Goal: Communication & Community: Answer question/provide support

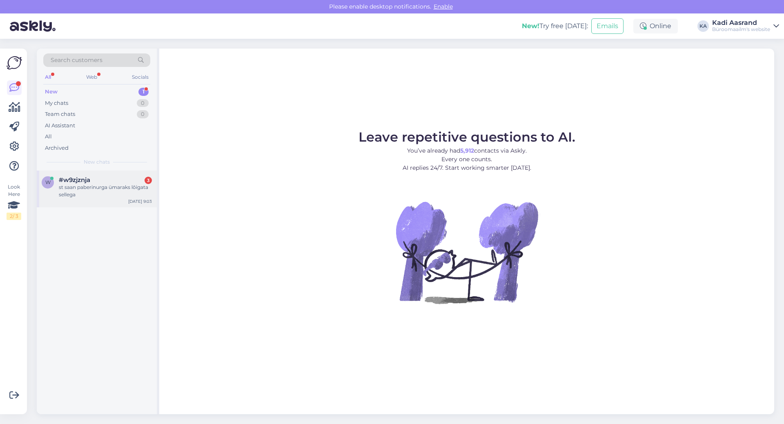
click at [129, 190] on div "st saan paberinurga ümaraks lõigata sellega" at bounding box center [105, 191] width 93 height 15
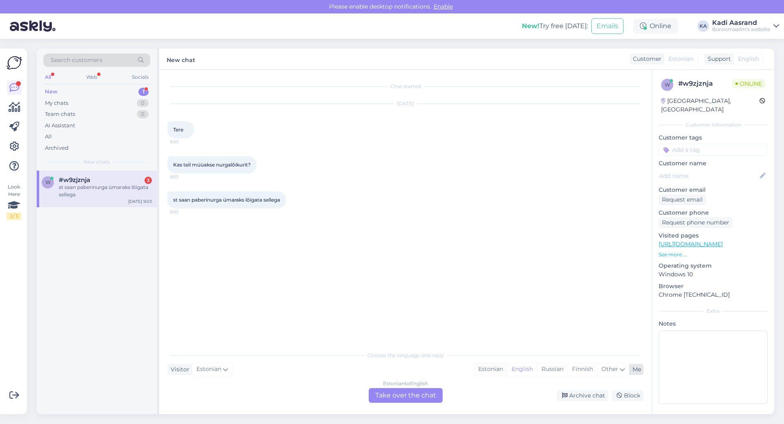
click at [497, 369] on div "Estonian" at bounding box center [490, 369] width 33 height 12
click at [404, 397] on div "Estonian to Estonian Take over the chat" at bounding box center [406, 395] width 74 height 15
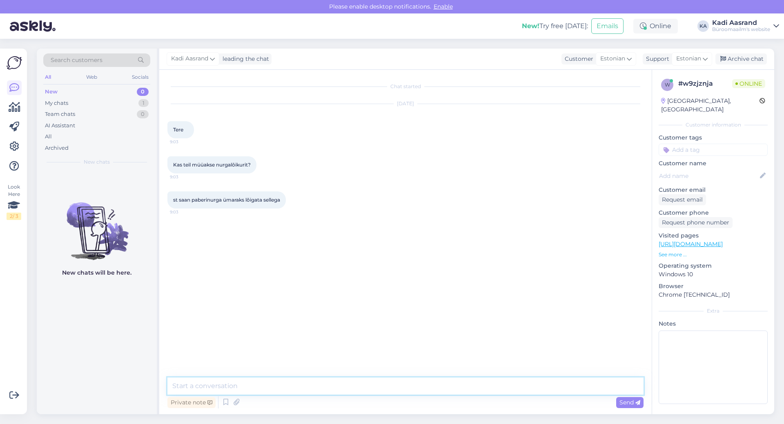
click at [279, 394] on textarea at bounding box center [405, 386] width 476 height 17
paste textarea "[URL][DOMAIN_NAME][PERSON_NAME]"
type textarea "Tere, näiteks seline variant on olemas [URL][DOMAIN_NAME][PERSON_NAME]"
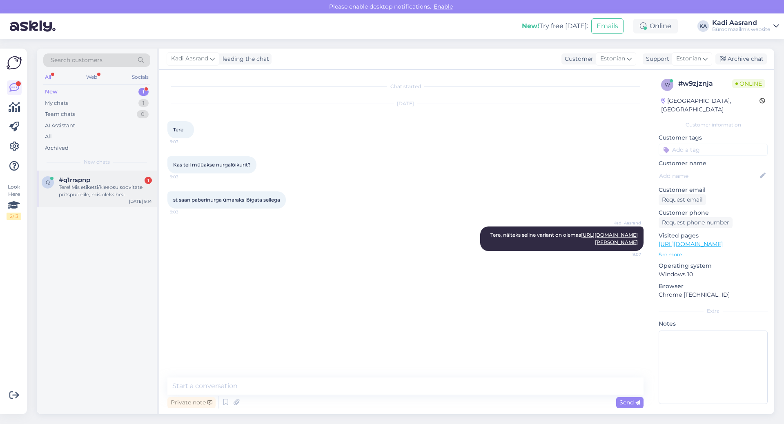
click at [109, 194] on div "Tere! Mis etiketti/kleepsu soovitate pritspudelile, mis oleks hea nakkuvusega, …" at bounding box center [105, 191] width 93 height 15
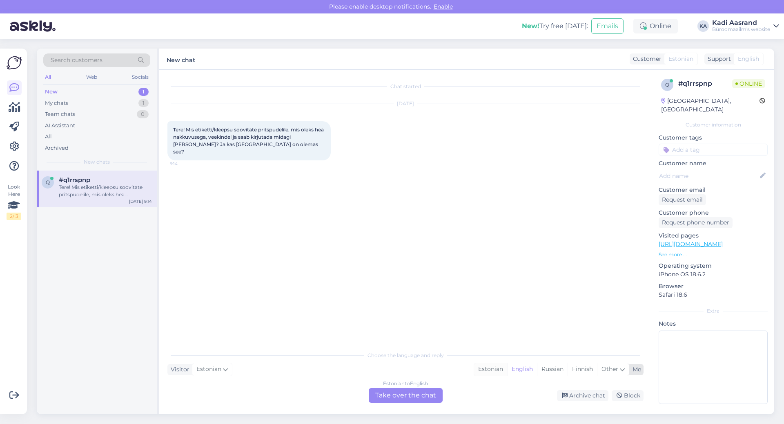
drag, startPoint x: 502, startPoint y: 370, endPoint x: 497, endPoint y: 372, distance: 5.7
click at [502, 370] on div "Estonian" at bounding box center [490, 369] width 33 height 12
click at [418, 395] on div "Estonian to Estonian Take over the chat" at bounding box center [406, 395] width 74 height 15
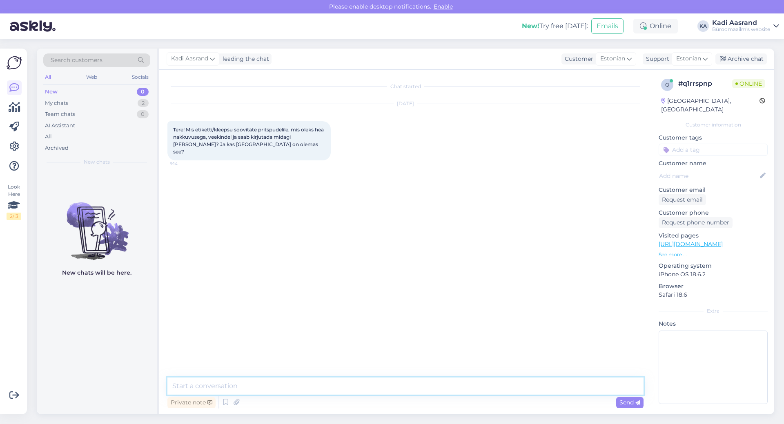
click at [309, 386] on textarea at bounding box center [405, 386] width 476 height 17
type textarea "Tere, siis peaksid sobima meie ilmastikukindlad etiketid vast kõige paremini"
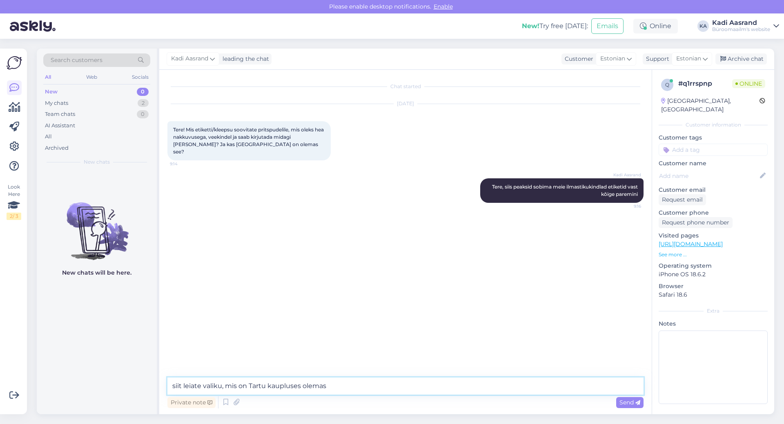
paste textarea "[URL][DOMAIN_NAME]"
type textarea "siit leiate valiku, mis on Tartu kaupluses olemas [URL][DOMAIN_NAME]"
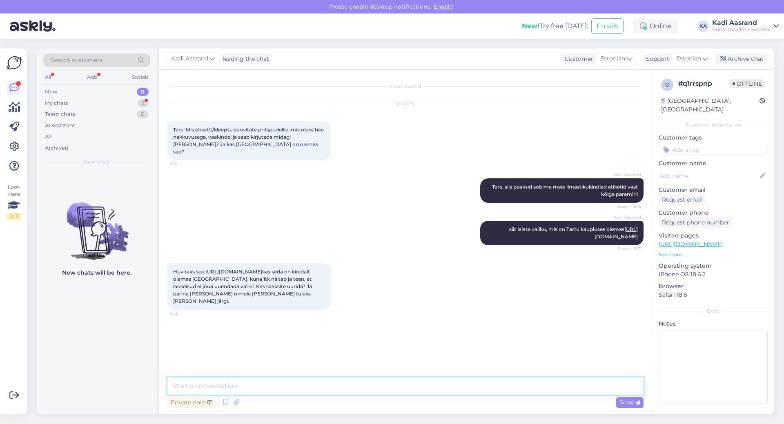
click at [261, 387] on textarea at bounding box center [405, 386] width 476 height 17
paste textarea "Kaupluse juhataja: [PHONE_NUMBER] Kaupluse telefon [PHONE_NUMBER] E-post: [EMAI…"
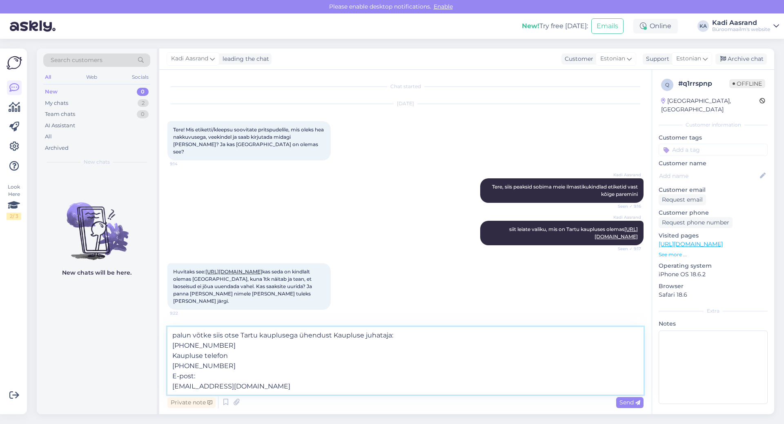
click at [170, 345] on textarea "palun võtke siis otse Tartu kauplusega ühendust Kaupluse juhataja: [PHONE_NUMBE…" at bounding box center [405, 361] width 476 height 68
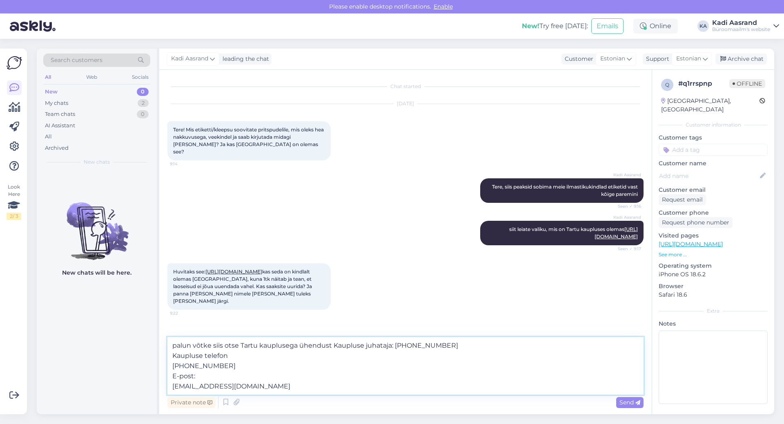
click at [171, 366] on textarea "palun võtke siis otse Tartu kauplusega ühendust Kaupluse juhataja: [PHONE_NUMBE…" at bounding box center [405, 366] width 476 height 58
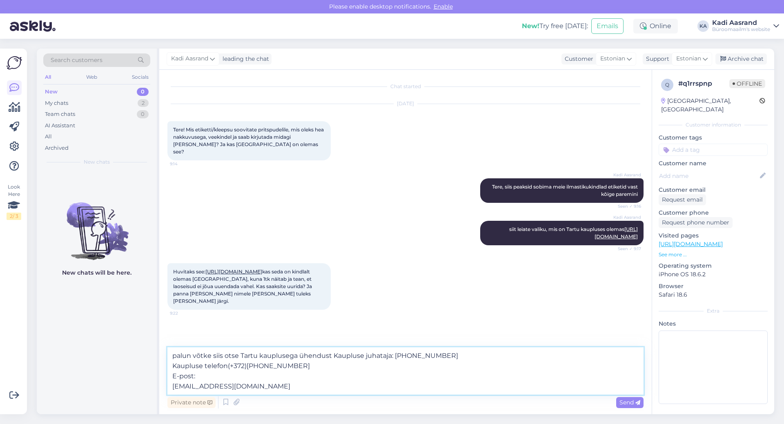
click at [173, 388] on textarea "palun võtke siis otse Tartu kauplusega ühendust Kaupluse juhataja: [PHONE_NUMBE…" at bounding box center [405, 371] width 476 height 47
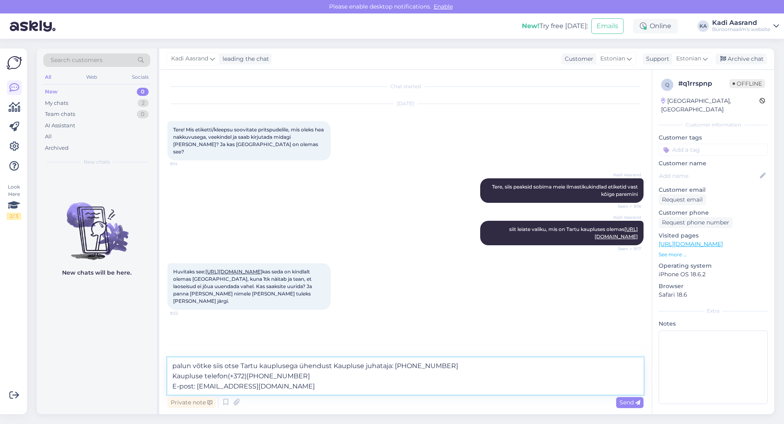
drag, startPoint x: 334, startPoint y: 366, endPoint x: 454, endPoint y: 363, distance: 120.1
click at [454, 363] on textarea "palun võtke siis otse Tartu kauplusega ühendust Kaupluse juhataja: [PHONE_NUMBE…" at bounding box center [405, 376] width 476 height 37
type textarea "palun võtke siis otse Tartu kauplusega ühendust Kaupluse telefon(+372)[PHONE_NU…"
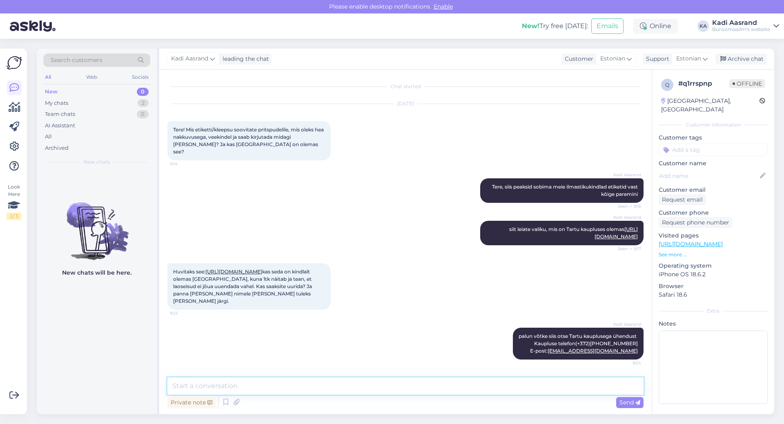
scroll to position [20, 0]
click at [228, 383] on textarea at bounding box center [405, 386] width 476 height 17
click at [262, 275] on link "[URL][DOMAIN_NAME]" at bounding box center [233, 272] width 57 height 6
click at [265, 386] on textarea at bounding box center [405, 386] width 476 height 17
type textarea "saate sellisel juhul kõige kiiremini vastuse ja kinnituse"
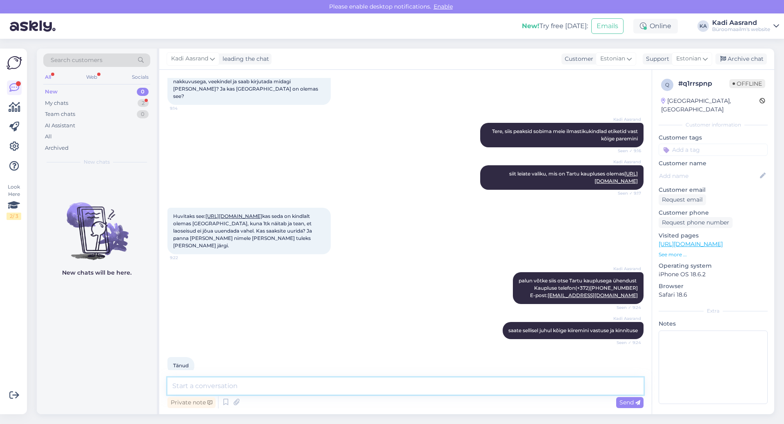
scroll to position [91, 0]
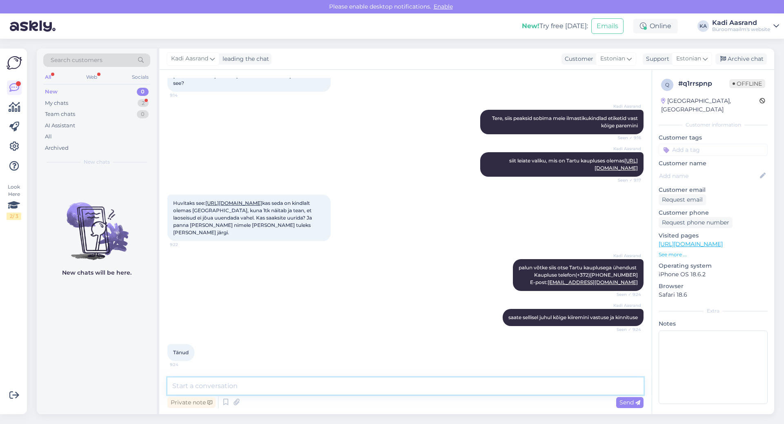
click at [245, 389] on textarea at bounding box center [405, 386] width 476 height 17
type textarea "[PERSON_NAME] [PERSON_NAME] päeva!"
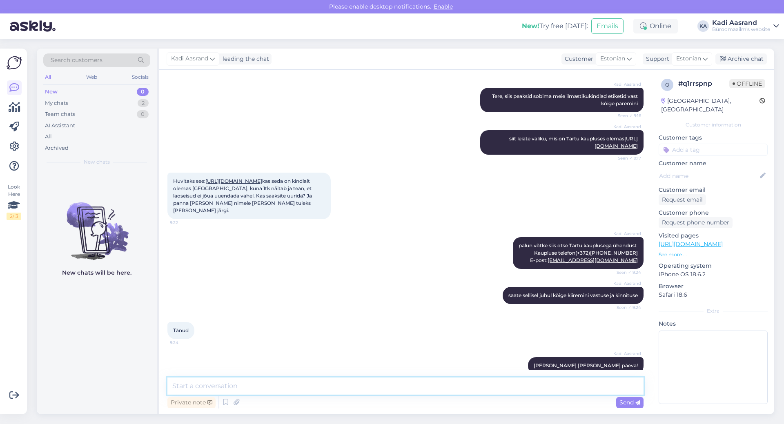
scroll to position [126, 0]
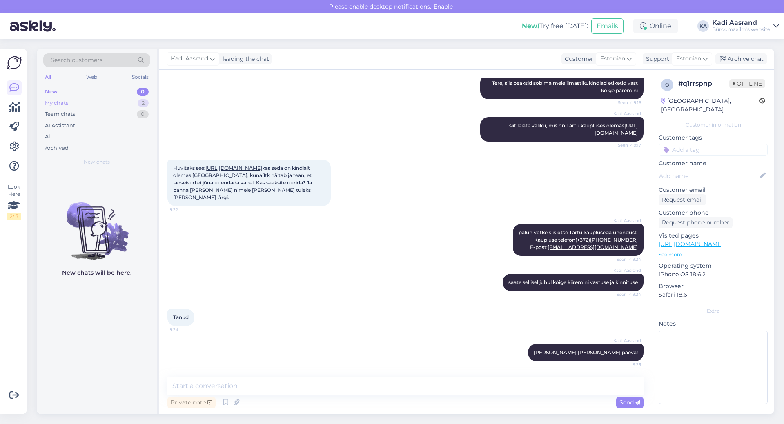
click at [68, 105] on div "My chats" at bounding box center [56, 103] width 23 height 8
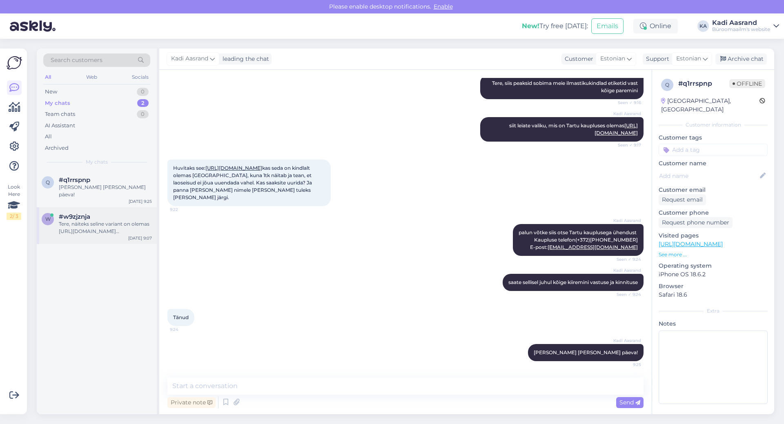
click at [97, 221] on div "Tere, näiteks seline variant on olemas [URL][DOMAIN_NAME][PERSON_NAME]" at bounding box center [105, 228] width 93 height 15
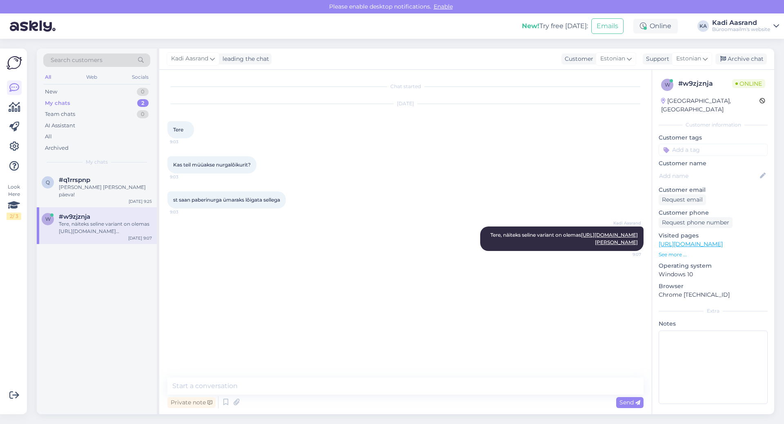
scroll to position [0, 0]
